Goal: Obtain resource: Download file/media

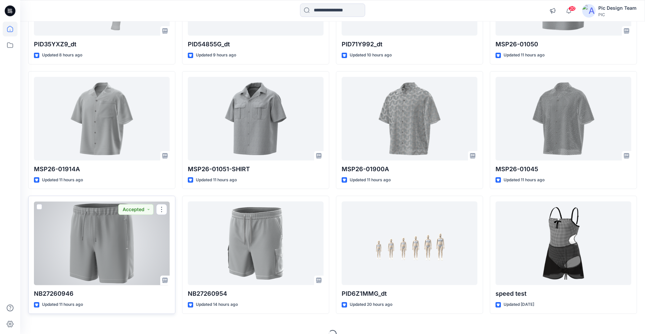
scroll to position [160, 0]
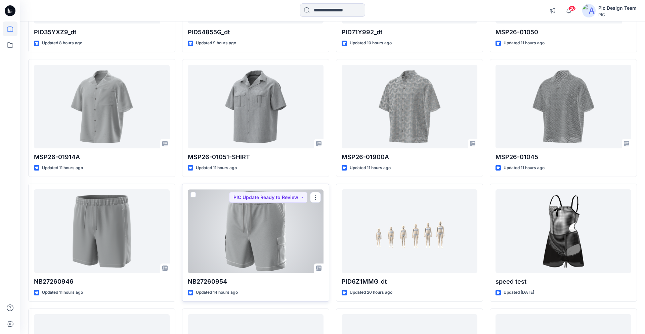
click at [203, 234] on div at bounding box center [256, 231] width 136 height 84
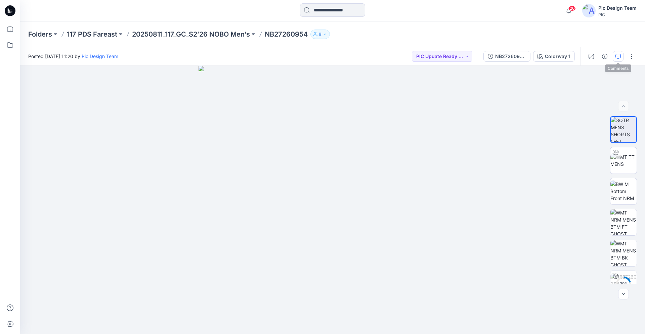
click at [617, 58] on icon "button" at bounding box center [617, 56] width 5 height 5
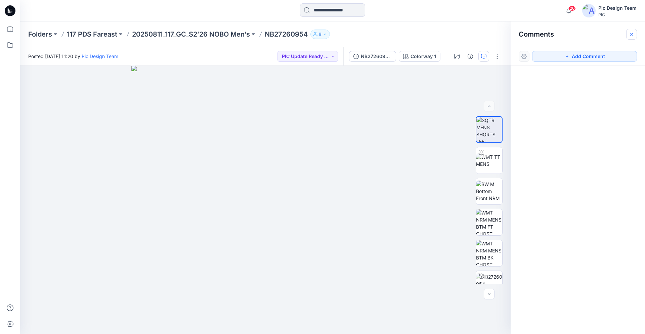
click at [631, 34] on icon "button" at bounding box center [631, 34] width 3 height 3
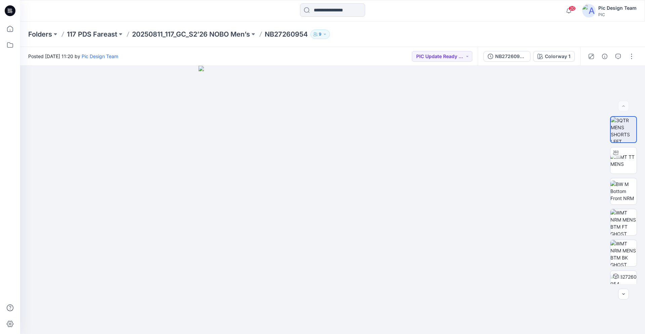
scroll to position [160, 0]
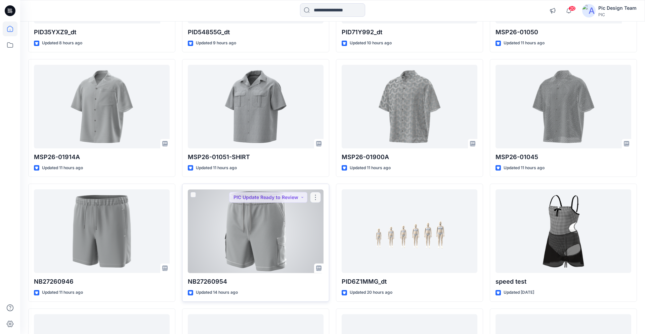
click at [259, 220] on div at bounding box center [256, 231] width 136 height 84
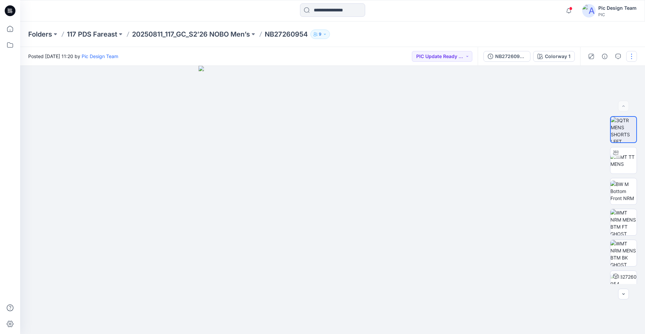
click at [630, 58] on button "button" at bounding box center [631, 56] width 11 height 11
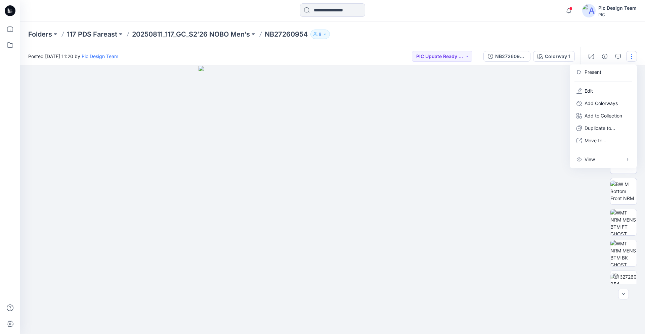
click at [555, 72] on div at bounding box center [332, 200] width 625 height 268
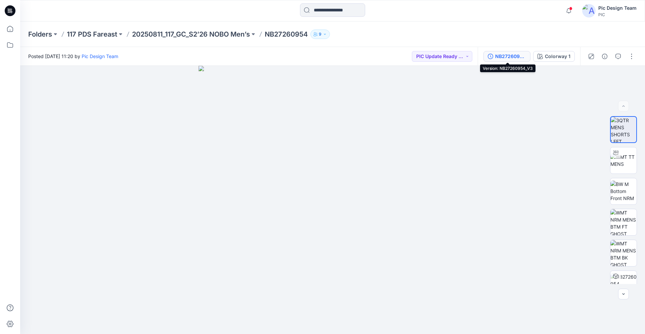
click at [493, 56] on icon "button" at bounding box center [490, 56] width 5 height 5
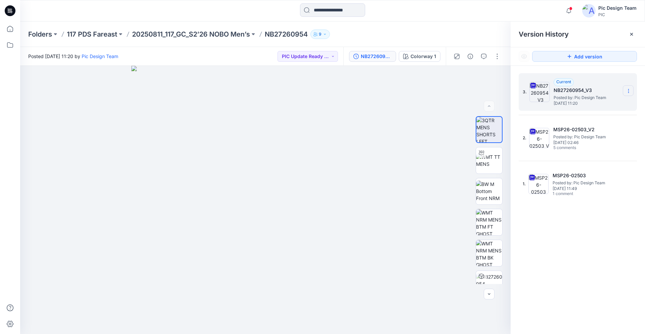
click at [628, 93] on icon at bounding box center [628, 90] width 5 height 5
click at [582, 105] on span "Download Source BW File" at bounding box center [594, 104] width 56 height 8
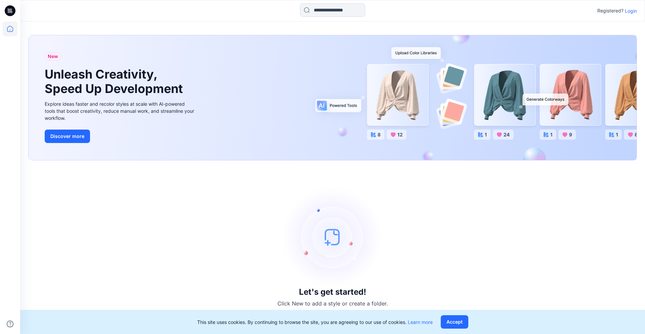
click at [633, 11] on p "Login" at bounding box center [631, 10] width 12 height 7
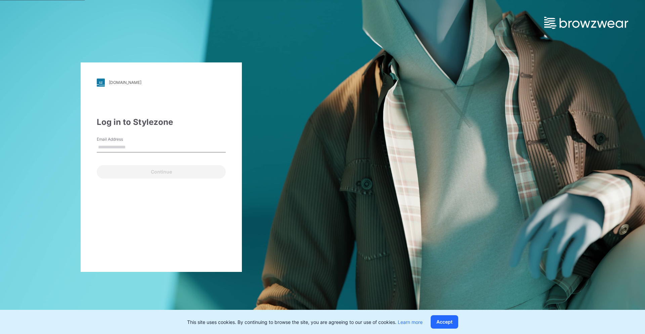
click at [122, 148] on input "Email Address" at bounding box center [161, 147] width 129 height 10
click at [160, 150] on input "Email Address" at bounding box center [161, 147] width 129 height 10
paste input "**********"
type input "**********"
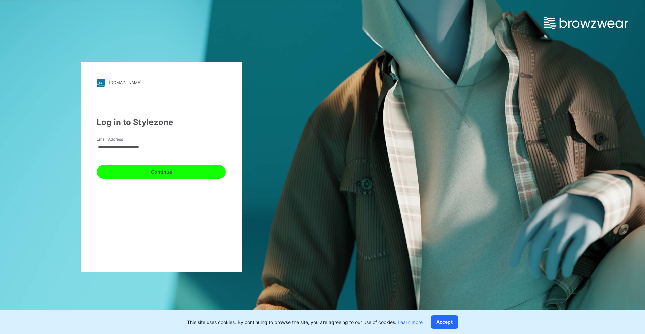
click at [181, 174] on button "Continue" at bounding box center [161, 171] width 129 height 13
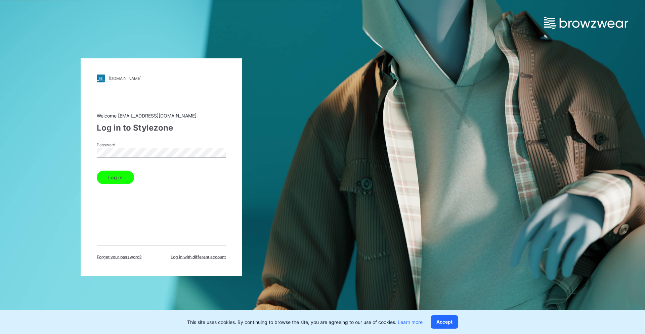
click at [127, 179] on button "Log in" at bounding box center [115, 177] width 37 height 13
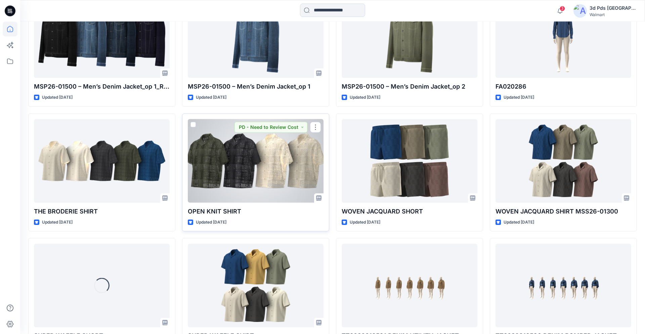
scroll to position [299, 0]
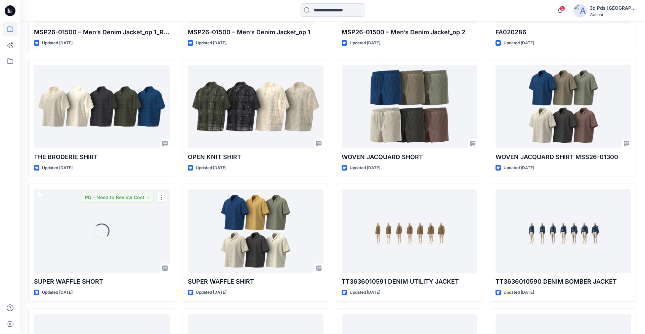
click at [5, 187] on div at bounding box center [10, 177] width 15 height 313
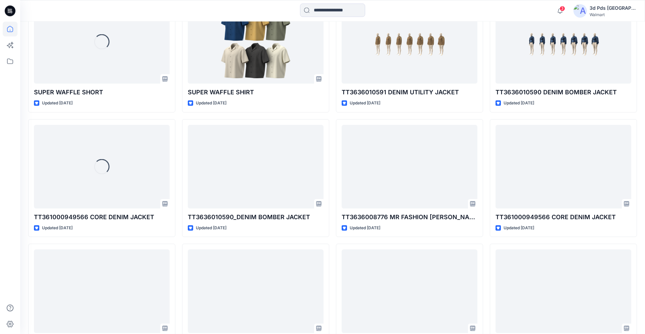
scroll to position [501, 0]
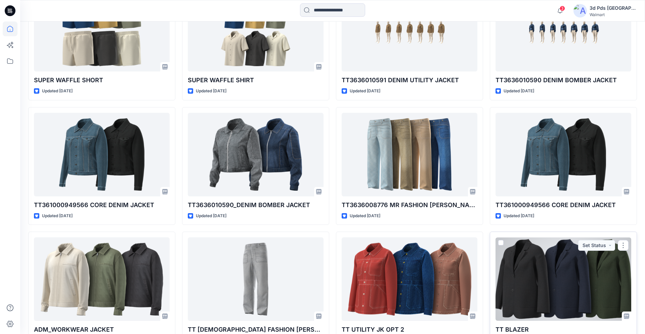
click at [522, 281] on div at bounding box center [563, 279] width 136 height 84
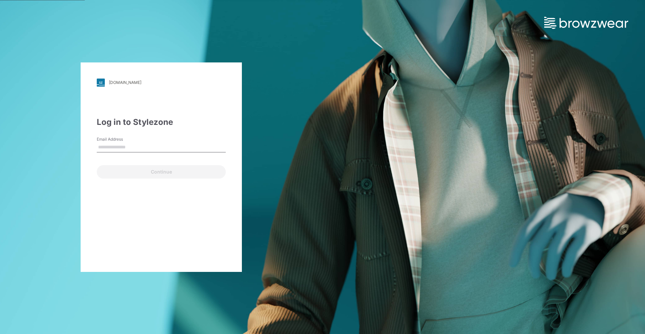
click at [146, 149] on input "Email Address" at bounding box center [161, 147] width 129 height 10
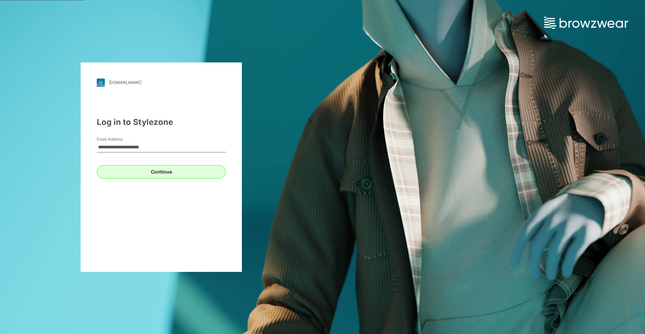
type input "**********"
click at [131, 172] on button "Continue" at bounding box center [161, 171] width 129 height 13
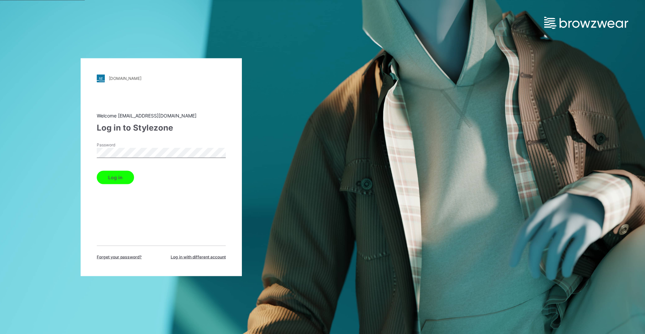
click at [119, 176] on button "Log in" at bounding box center [115, 177] width 37 height 13
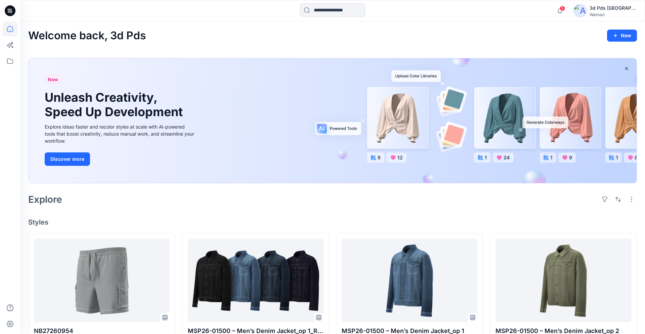
scroll to position [81, 0]
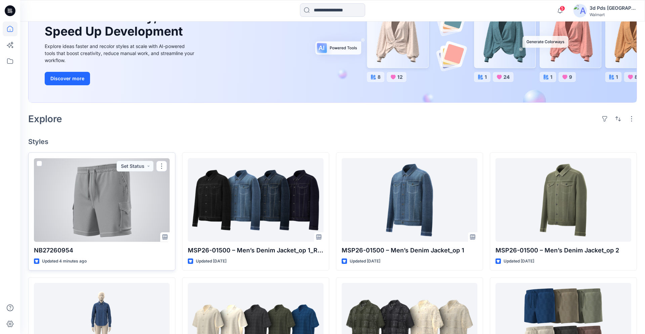
click at [138, 192] on div at bounding box center [102, 200] width 136 height 84
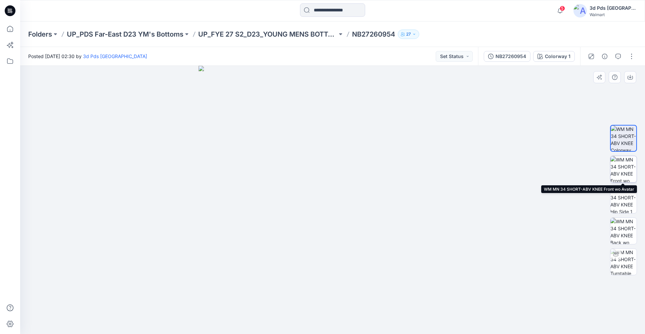
click at [620, 174] on img at bounding box center [623, 169] width 26 height 26
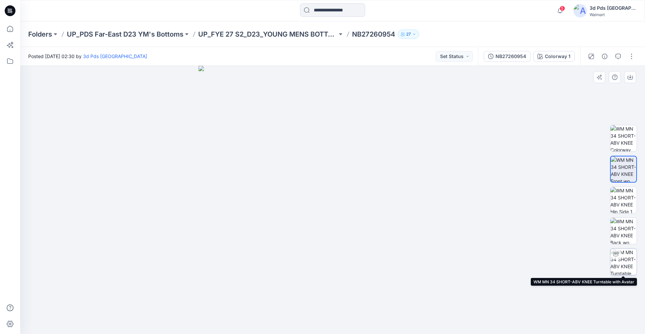
click at [632, 261] on img at bounding box center [623, 262] width 26 height 26
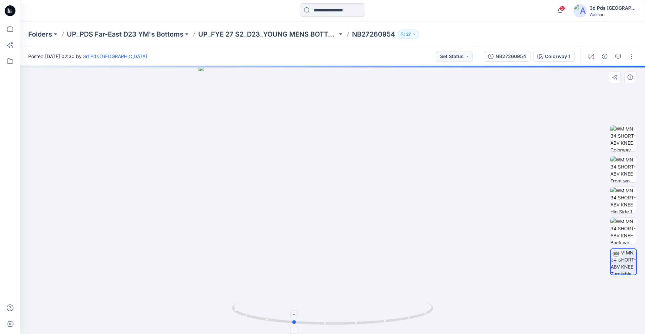
drag, startPoint x: 392, startPoint y: 319, endPoint x: 352, endPoint y: 313, distance: 39.9
click at [352, 313] on icon at bounding box center [333, 314] width 203 height 25
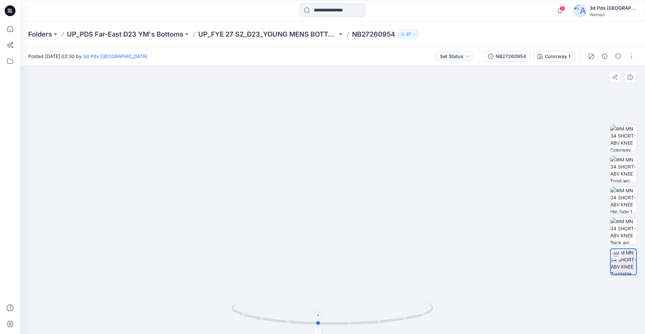
drag, startPoint x: 277, startPoint y: 324, endPoint x: 290, endPoint y: 325, distance: 12.8
click at [290, 325] on icon at bounding box center [333, 314] width 203 height 25
